Goal: Transaction & Acquisition: Purchase product/service

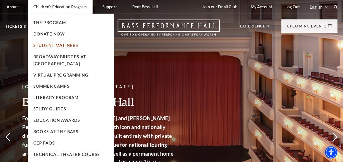
click at [48, 44] on link "Student Matinees" at bounding box center [55, 45] width 45 height 5
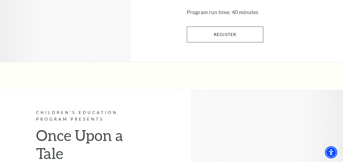
scroll to position [959, 0]
click at [226, 42] on link "Register" at bounding box center [225, 35] width 76 height 16
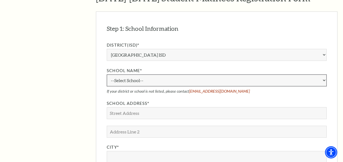
click at [246, 81] on select "--Select School-- A.M. Pate Elementary School Alice Carlson Elementary School A…" at bounding box center [217, 80] width 220 height 12
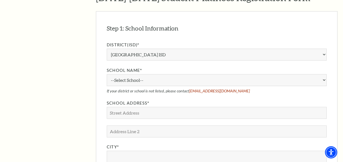
click at [328, 96] on div "Step 1: School Information EDIT District(ISD)* Aledo ISD Alvarado ISD Alvord IS…" at bounding box center [216, 153] width 241 height 284
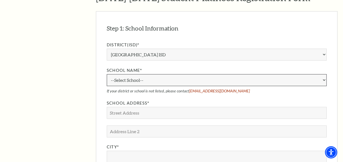
click at [174, 79] on select "--Select School-- A.M. Pate Elementary School Alice Carlson Elementary School A…" at bounding box center [217, 80] width 220 height 12
select select "11138"
click at [107, 74] on select "--Select School-- A.M. Pate Elementary School Alice Carlson Elementary School A…" at bounding box center [217, 80] width 220 height 12
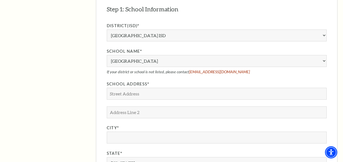
scroll to position [468, 0]
click at [233, 78] on div "District(ISD)* Aledo ISD Alvarado ISD Alvord ISD Arlington ISD Azle ISD Bellevu…" at bounding box center [217, 134] width 220 height 223
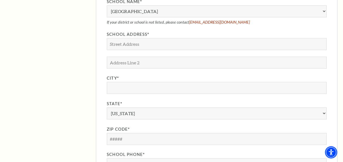
scroll to position [519, 0]
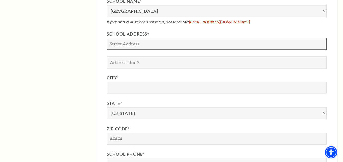
click at [200, 46] on input "School Address*" at bounding box center [217, 44] width 220 height 12
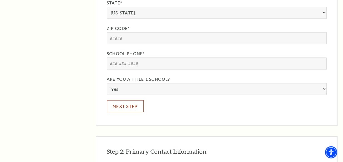
scroll to position [619, 0]
click at [133, 104] on button "Next Step" at bounding box center [125, 106] width 37 height 12
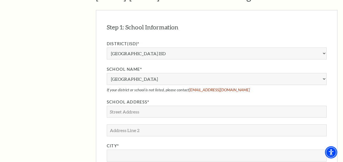
scroll to position [451, 0]
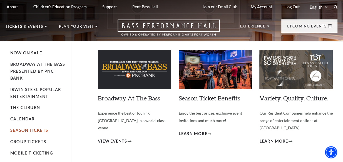
click at [28, 131] on link "Season Tickets" at bounding box center [29, 130] width 38 height 5
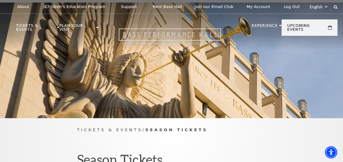
click at [151, 30] on icon "Open this option" at bounding box center [170, 36] width 102 height 16
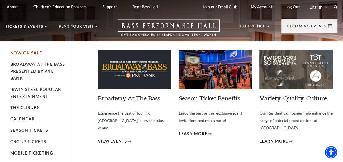
click at [23, 54] on link "Now On Sale" at bounding box center [26, 53] width 32 height 5
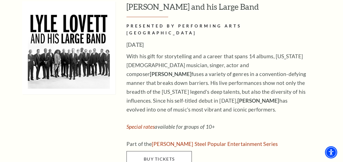
scroll to position [935, 0]
click at [162, 151] on link "Buy Tickets" at bounding box center [158, 159] width 65 height 16
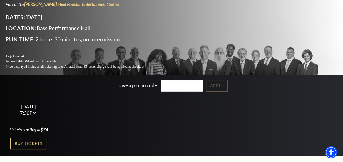
scroll to position [50, 0]
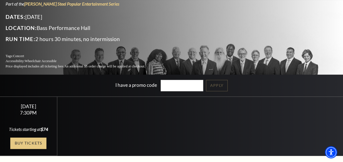
click at [25, 141] on link "Buy Tickets" at bounding box center [28, 143] width 36 height 11
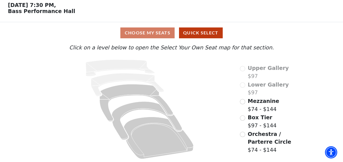
scroll to position [25, 0]
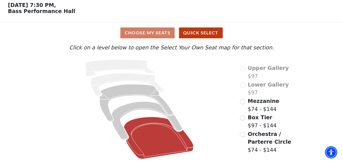
click at [159, 135] on icon at bounding box center [158, 138] width 70 height 42
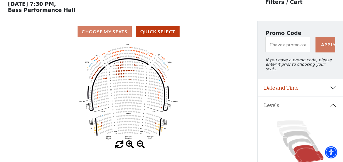
scroll to position [26, 0]
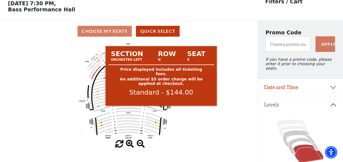
click at [161, 108] on circle at bounding box center [161, 107] width 1 height 1
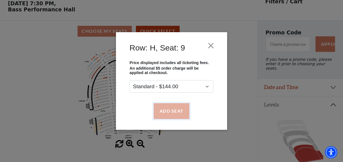
click at [169, 112] on button "Add Seat" at bounding box center [172, 111] width 36 height 16
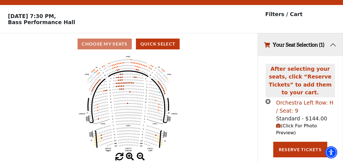
scroll to position [13, 0]
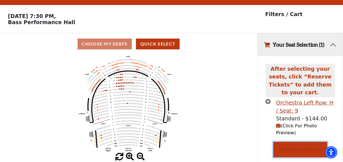
click at [295, 142] on button "Reserve Tickets" at bounding box center [300, 150] width 54 height 16
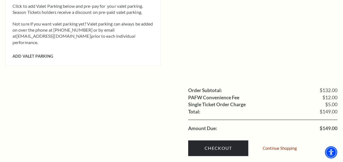
scroll to position [479, 0]
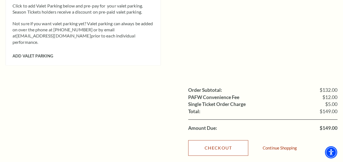
click at [218, 140] on link "Checkout" at bounding box center [218, 148] width 60 height 16
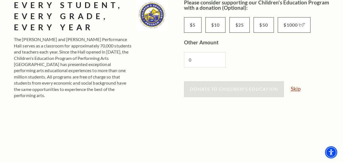
scroll to position [101, 0]
click at [294, 88] on link "Skip" at bounding box center [295, 88] width 10 height 5
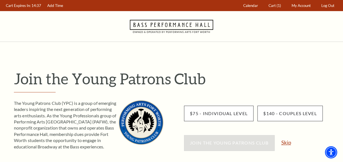
click at [286, 143] on link "Skip" at bounding box center [286, 142] width 10 height 5
